Goal: Complete application form: Complete application form

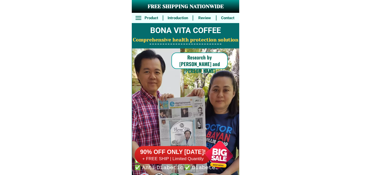
click at [210, 155] on div at bounding box center [219, 155] width 40 height 40
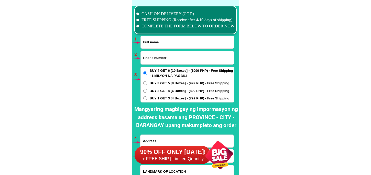
scroll to position [3765, 0]
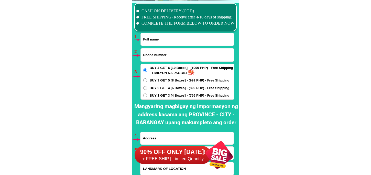
click at [172, 38] on input "Input full_name" at bounding box center [187, 39] width 93 height 13
paste input "[PERSON_NAME]"
type input "[PERSON_NAME]"
click at [161, 55] on input "Input phone_number" at bounding box center [187, 54] width 93 height 13
paste input "09659769423"
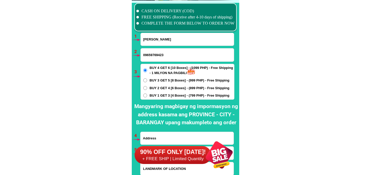
type input "09659769423"
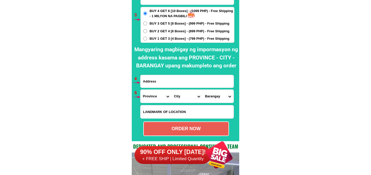
click at [160, 87] on div at bounding box center [187, 81] width 94 height 13
click at [163, 84] on input "Input address" at bounding box center [187, 81] width 93 height 13
paste input "Block 5 lot 33 Marathon [GEOGRAPHIC_DATA] Phase 4.BRGY Crysantemum [GEOGRAPHIC_…"
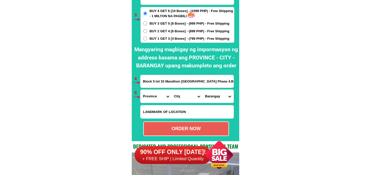
scroll to position [0, 50]
type input "Block 5 lot 33 Marathon [GEOGRAPHIC_DATA] Phase 4.BRGY Crysantemum [GEOGRAPHIC_…"
click at [153, 96] on select "Province [GEOGRAPHIC_DATA] [GEOGRAPHIC_DATA] [GEOGRAPHIC_DATA] [GEOGRAPHIC_DATA…" at bounding box center [156, 96] width 31 height 13
select select "63_904"
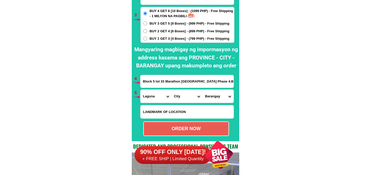
click at [141, 90] on select "Province [GEOGRAPHIC_DATA] [GEOGRAPHIC_DATA] [GEOGRAPHIC_DATA] [GEOGRAPHIC_DATA…" at bounding box center [156, 96] width 31 height 13
drag, startPoint x: 193, startPoint y: 83, endPoint x: 234, endPoint y: 82, distance: 41.2
click at [234, 82] on div "Block 5 lot 33 Marathon [GEOGRAPHIC_DATA] Phase 4.BRGY Crysantemum [GEOGRAPHIC_…" at bounding box center [187, 81] width 94 height 13
click at [214, 81] on input "Block 5 lot 33 Marathon [GEOGRAPHIC_DATA] Phase 4.BRGY Crysantemum [GEOGRAPHIC_…" at bounding box center [187, 81] width 93 height 13
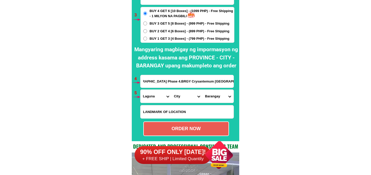
click at [180, 95] on select "City [GEOGRAPHIC_DATA] [GEOGRAPHIC_DATA]-city [GEOGRAPHIC_DATA] [GEOGRAPHIC_DAT…" at bounding box center [187, 96] width 31 height 13
select select "63_904357"
click at [172, 90] on select "City [GEOGRAPHIC_DATA] [GEOGRAPHIC_DATA]-city [GEOGRAPHIC_DATA] [GEOGRAPHIC_DAT…" at bounding box center [187, 96] width 31 height 13
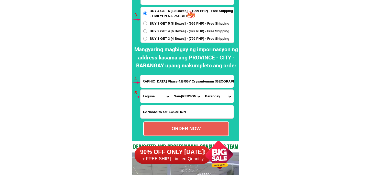
drag, startPoint x: 208, startPoint y: 80, endPoint x: 241, endPoint y: 79, distance: 33.3
click at [193, 79] on input "Block 5 lot 33 Marathon [GEOGRAPHIC_DATA] Phase 4.BRGY Crysantemum [GEOGRAPHIC_…" at bounding box center [187, 81] width 93 height 13
click at [186, 81] on input "Block 5 lot 33 Marathon [GEOGRAPHIC_DATA] Phase 4.BRGY Crysantemum [GEOGRAPHIC_…" at bounding box center [187, 81] width 93 height 13
click at [216, 98] on select "Barangay Bagong silang calendola Calendola Chrysanthemum Cuyab [PERSON_NAME] G.…" at bounding box center [218, 96] width 31 height 13
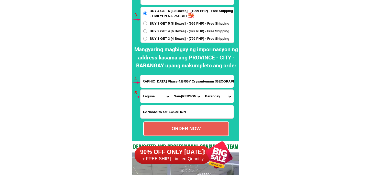
scroll to position [0, 0]
select select "63_904357998601"
click at [203, 90] on select "Barangay Bagong silang calendola Calendola Chrysanthemum Cuyab [PERSON_NAME] G.…" at bounding box center [218, 96] width 31 height 13
drag, startPoint x: 198, startPoint y: 80, endPoint x: 236, endPoint y: 82, distance: 38.2
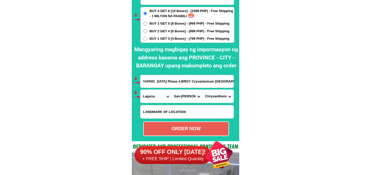
click at [236, 82] on div "CASH ON DELIVERY (COD) FREE SHIPPING (Receive after 4-10 days of shipping) COMP…" at bounding box center [186, 42] width 108 height 197
click at [206, 82] on input "Block 5 lot 33 Marathon [GEOGRAPHIC_DATA] Phase 4.BRGY Crysantemum [GEOGRAPHIC_…" at bounding box center [187, 81] width 93 height 13
click at [214, 94] on select "Barangay Bagong silang calendola Calendola Chrysanthemum Cuyab [PERSON_NAME] G.…" at bounding box center [218, 96] width 31 height 13
click at [203, 90] on select "Barangay Bagong silang calendola Calendola Chrysanthemum Cuyab [PERSON_NAME] G.…" at bounding box center [218, 96] width 31 height 13
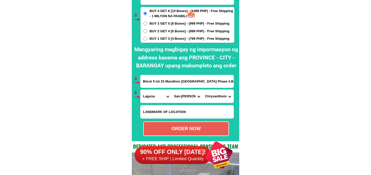
click at [204, 128] on div "ORDER NOW" at bounding box center [186, 128] width 85 height 7
radio input "true"
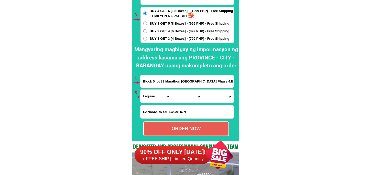
scroll to position [3794, 0]
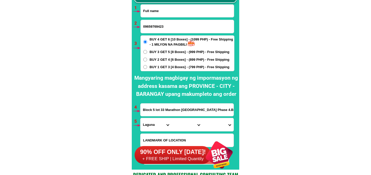
click at [158, 16] on input "Input full_name" at bounding box center [187, 11] width 93 height 13
paste input "[PERSON_NAME] Recomez Peligro"
type input "[PERSON_NAME] Recomez Peligro"
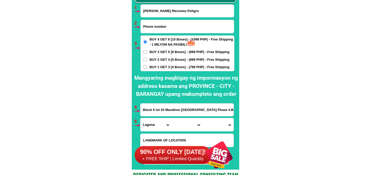
click at [156, 29] on input "Input phone_number" at bounding box center [187, 26] width 93 height 13
paste input "09552517138"
type input "09552517138"
click at [157, 60] on span "BUY 2 GET 4 [6 Boxes] - (899 PHP) - Free Shipping" at bounding box center [190, 59] width 80 height 5
click at [147, 60] on input "BUY 2 GET 4 [6 Boxes] - (899 PHP) - Free Shipping" at bounding box center [145, 60] width 4 height 4
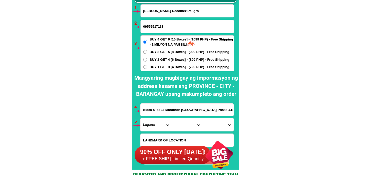
radio input "true"
click at [158, 67] on span "BUY 1 GET 3 [4 Boxes] - (799 PHP) - Free Shipping" at bounding box center [190, 67] width 80 height 5
click at [147, 67] on input "BUY 1 GET 3 [4 Boxes] - (799 PHP) - Free Shipping" at bounding box center [145, 67] width 4 height 4
radio input "true"
click at [174, 108] on input "Block 5 lot 33 Marathon [GEOGRAPHIC_DATA] Phase 4.BRGY Crysantemum [GEOGRAPHIC_…" at bounding box center [187, 109] width 93 height 13
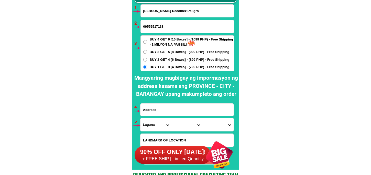
paste input "[GEOGRAPHIC_DATA] city 09552517138 brgy binduyan purok bagong sigla high way ta…"
type input "[GEOGRAPHIC_DATA] city 09552517138 brgy binduyan purok bagong sigla high way ta…"
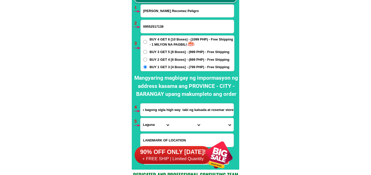
scroll to position [0, 0]
drag, startPoint x: 154, startPoint y: 126, endPoint x: 160, endPoint y: 119, distance: 9.6
click at [154, 126] on select "Province [GEOGRAPHIC_DATA] [GEOGRAPHIC_DATA] [GEOGRAPHIC_DATA] [GEOGRAPHIC_DATA…" at bounding box center [156, 124] width 31 height 13
select select "63_811"
click at [141, 118] on select "Province [GEOGRAPHIC_DATA] [GEOGRAPHIC_DATA] [GEOGRAPHIC_DATA] [GEOGRAPHIC_DATA…" at bounding box center [156, 124] width 31 height 13
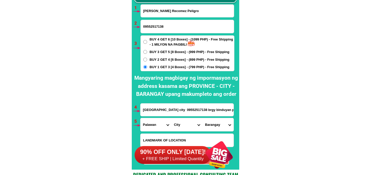
click at [186, 122] on select "City Aborlan [PERSON_NAME] Bataraza Brookes-point [GEOGRAPHIC_DATA] [GEOGRAPHIC…" at bounding box center [187, 124] width 31 height 13
select select "63_8115896"
click at [172, 118] on select "City Aborlan [PERSON_NAME] Bataraza Brookes-point [GEOGRAPHIC_DATA] [GEOGRAPHIC…" at bounding box center [187, 124] width 31 height 13
drag, startPoint x: 209, startPoint y: 124, endPoint x: 213, endPoint y: 119, distance: 6.7
click at [209, 124] on select "Barangay Babuyan Bacungan Bagong bayan Bagong pag-asa Bagong pag-asa (pob.) Bag…" at bounding box center [218, 124] width 31 height 13
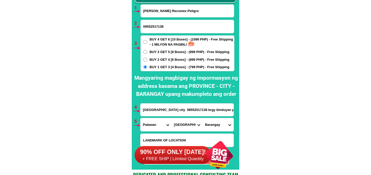
select select "63_81158961523"
click at [203, 118] on select "Barangay Babuyan Bacungan Bagong bayan Bagong pag-asa Bagong pag-asa (pob.) Bag…" at bounding box center [218, 124] width 31 height 13
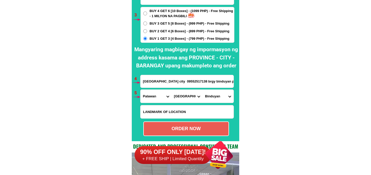
drag, startPoint x: 186, startPoint y: 126, endPoint x: 141, endPoint y: 94, distance: 55.3
click at [185, 126] on div "ORDER NOW" at bounding box center [186, 128] width 85 height 7
type input "[PERSON_NAME] Recomez Peligro"
type input "09552517138"
radio input "true"
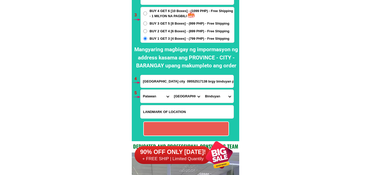
radio input "true"
